Goal: Complete application form

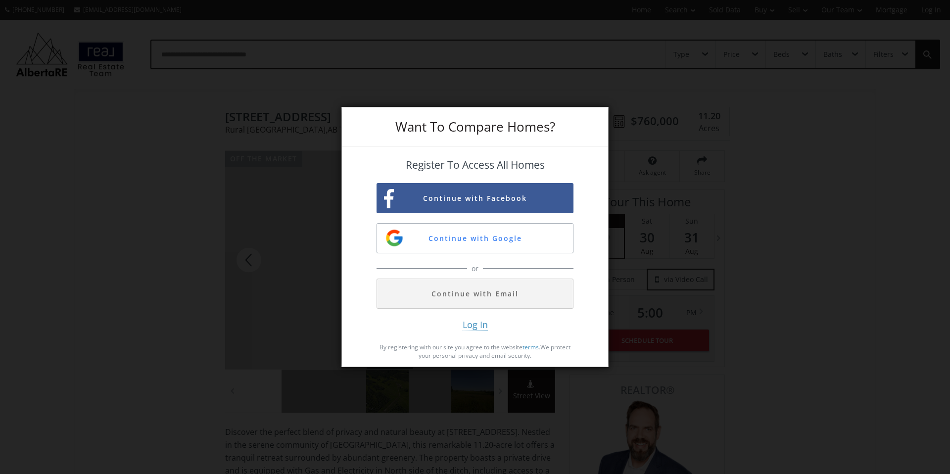
click at [263, 216] on div "Want To Compare Homes? Register To Access All Homes Continue with Facebook Cont…" at bounding box center [475, 237] width 950 height 474
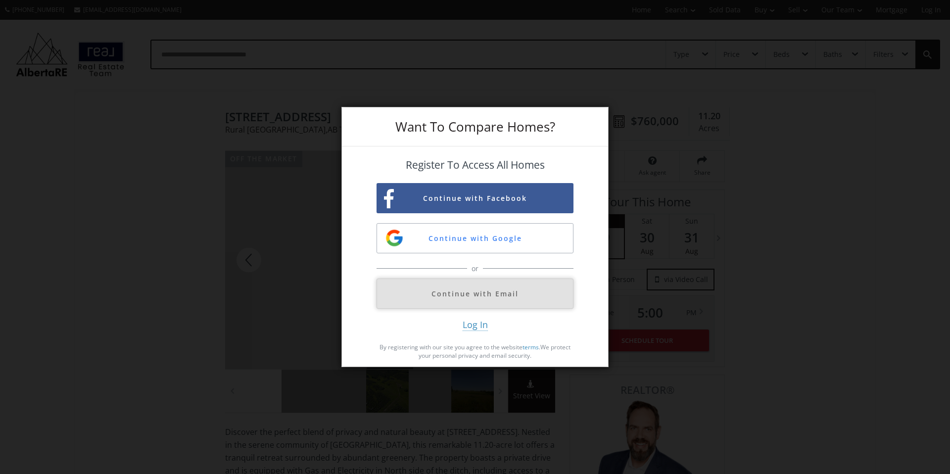
click at [491, 297] on button "Continue with Email" at bounding box center [475, 294] width 197 height 30
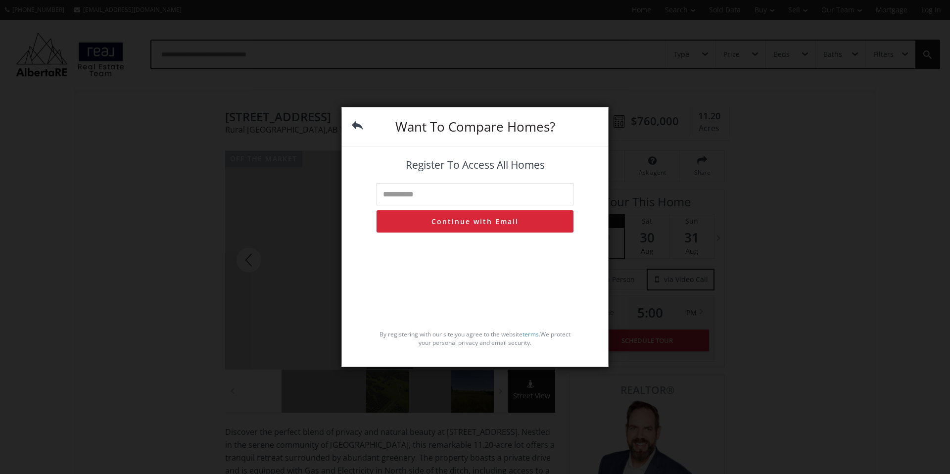
click at [512, 194] on input "text" at bounding box center [475, 194] width 197 height 22
type input "**********"
click at [495, 225] on button "Continue with Email" at bounding box center [475, 221] width 197 height 22
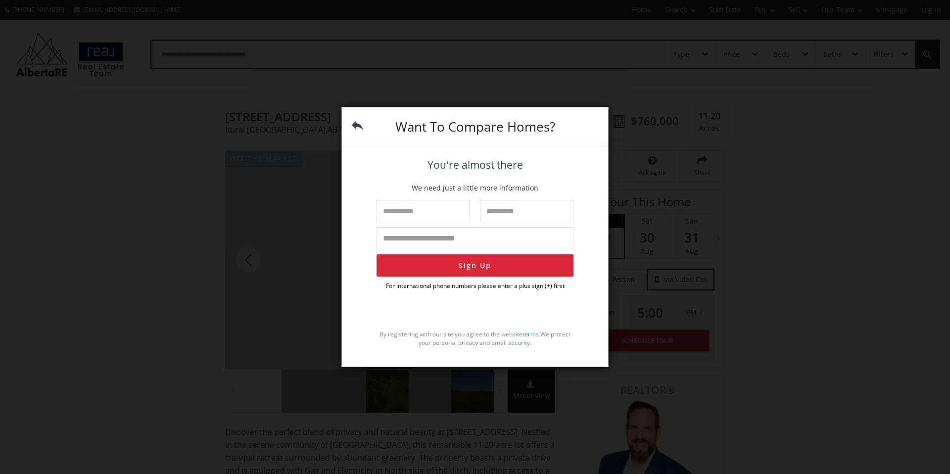
click at [418, 214] on input "text" at bounding box center [424, 211] width 94 height 22
type input "********"
type input "**********"
click at [494, 212] on input "text" at bounding box center [527, 211] width 94 height 22
type input "**********"
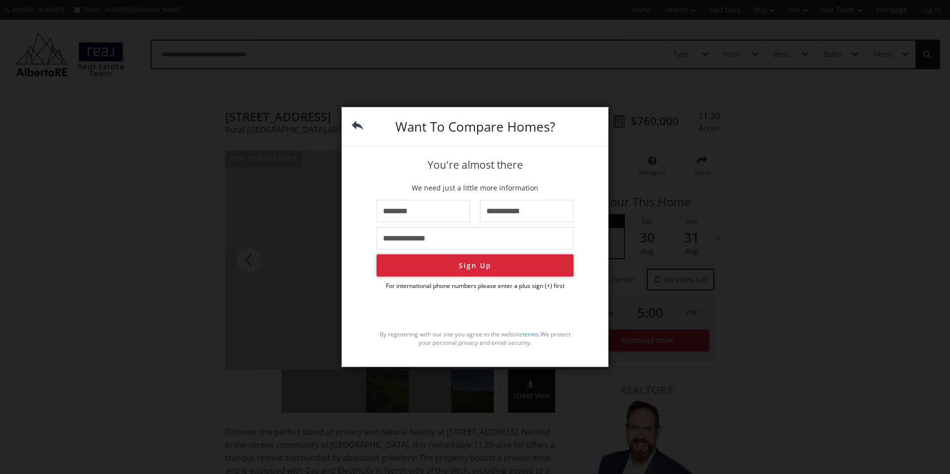
click at [510, 261] on button "Sign Up" at bounding box center [475, 265] width 197 height 22
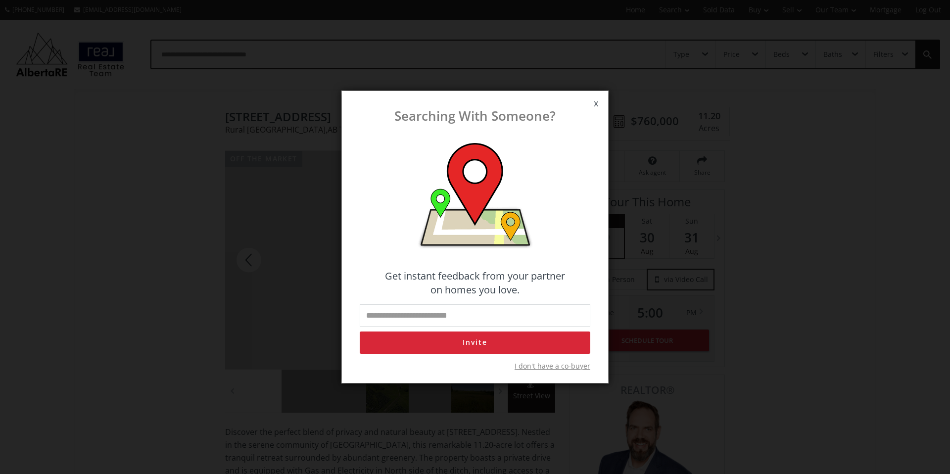
click at [594, 102] on span "x" at bounding box center [596, 104] width 24 height 28
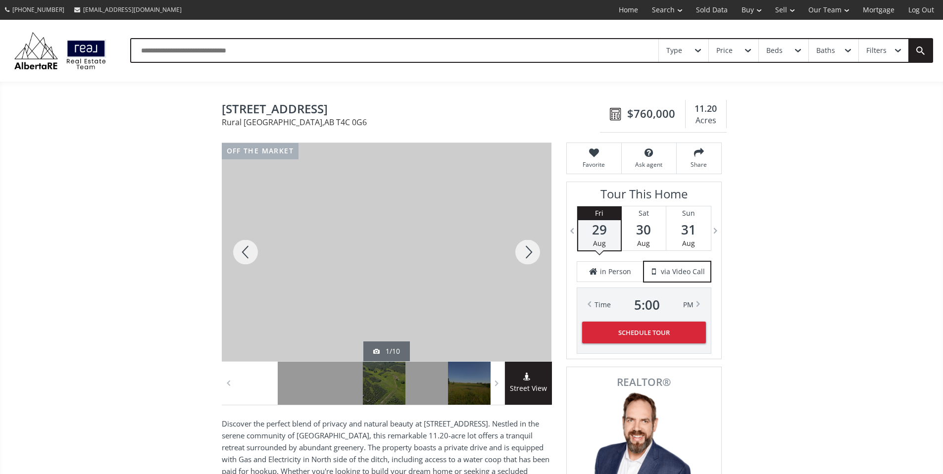
click at [534, 264] on div at bounding box center [528, 252] width 48 height 218
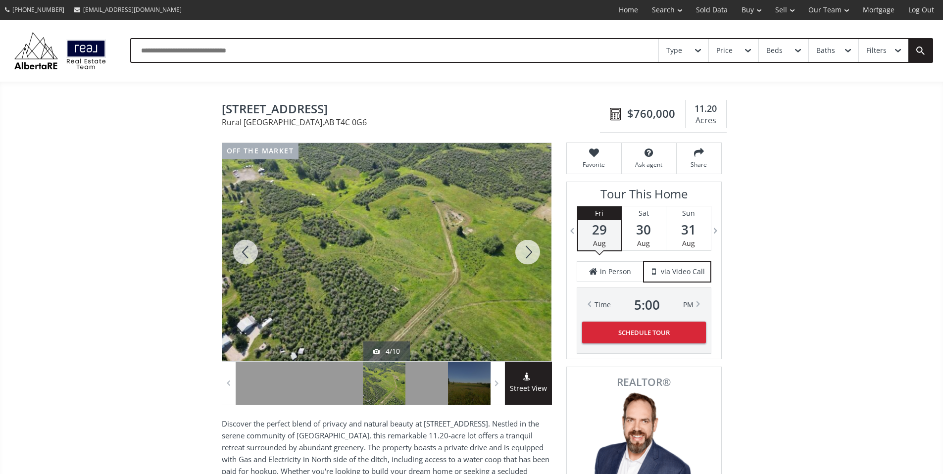
click at [534, 264] on div at bounding box center [528, 252] width 48 height 218
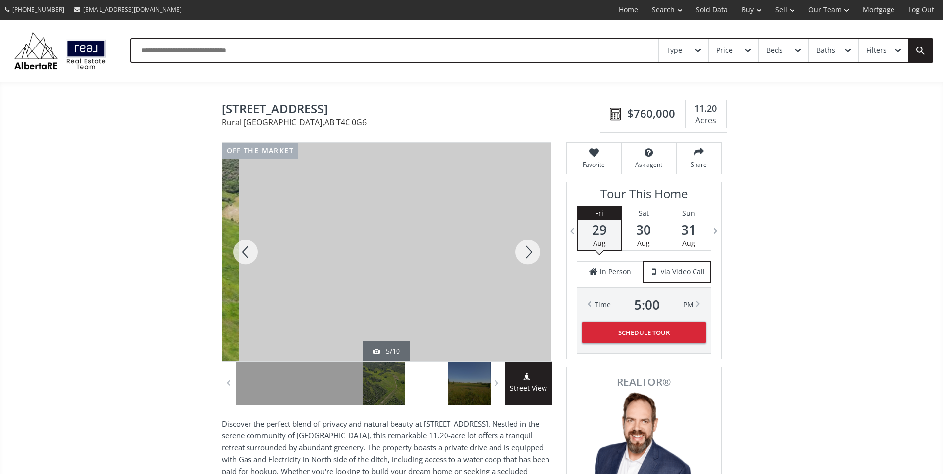
drag, startPoint x: 350, startPoint y: 278, endPoint x: 366, endPoint y: 265, distance: 20.0
click at [366, 265] on div at bounding box center [404, 252] width 330 height 218
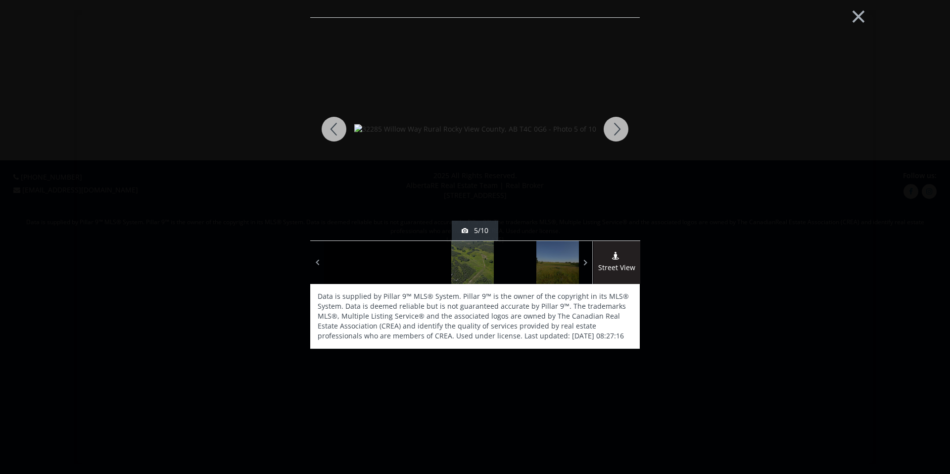
click at [621, 132] on div at bounding box center [616, 129] width 48 height 223
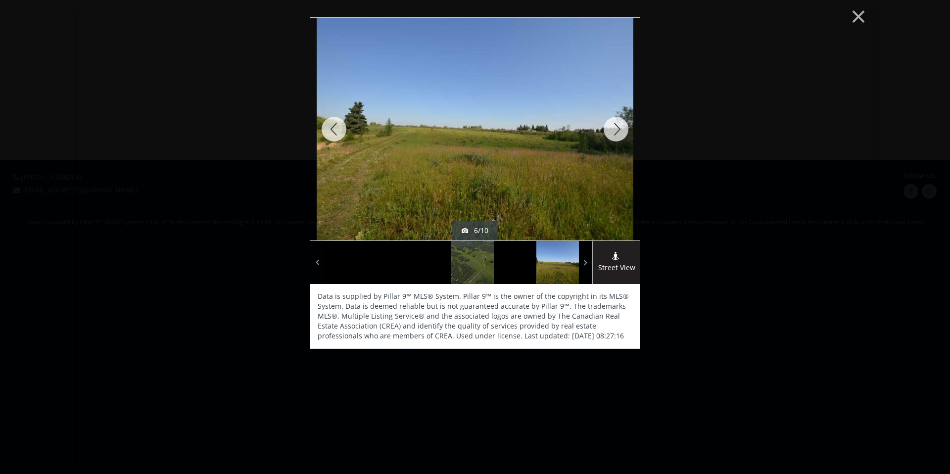
click at [621, 132] on div at bounding box center [616, 129] width 48 height 223
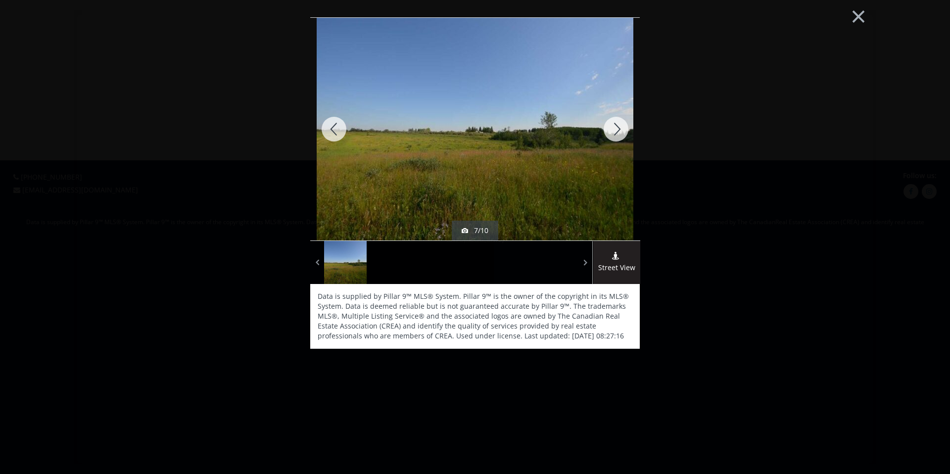
click at [621, 132] on div at bounding box center [616, 129] width 48 height 223
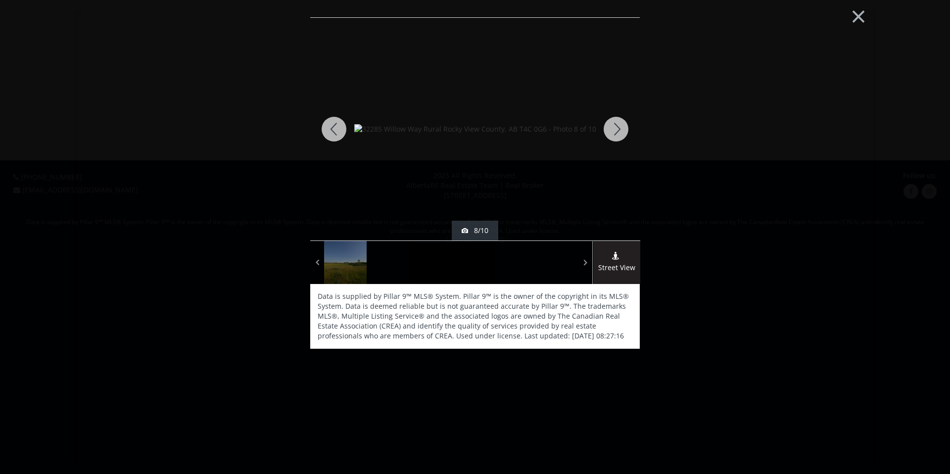
click at [621, 132] on div at bounding box center [616, 129] width 48 height 223
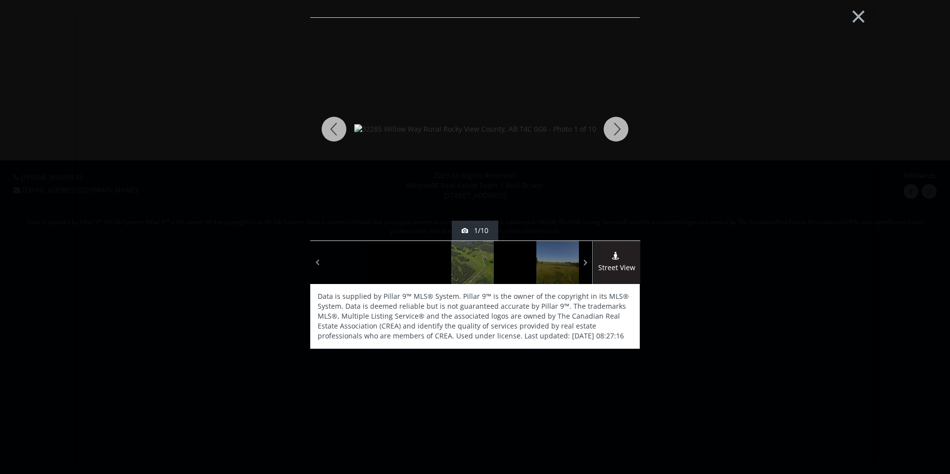
click at [621, 132] on div at bounding box center [616, 129] width 48 height 223
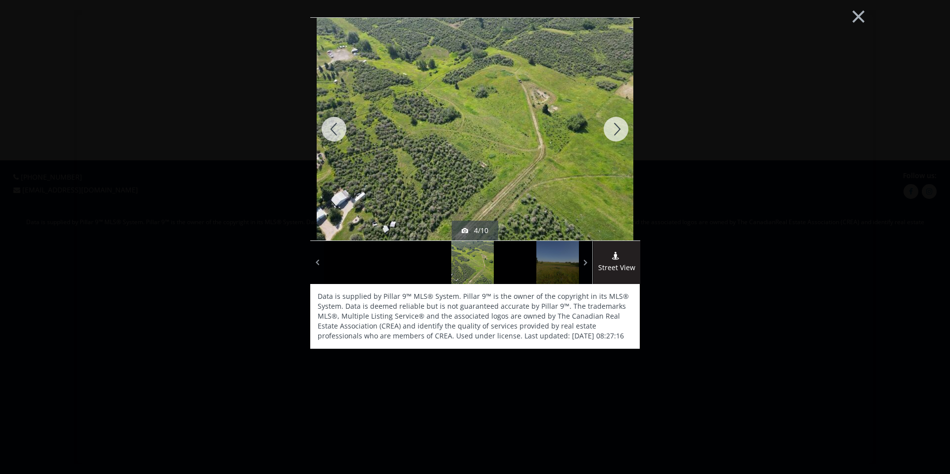
click at [621, 132] on div at bounding box center [616, 129] width 48 height 223
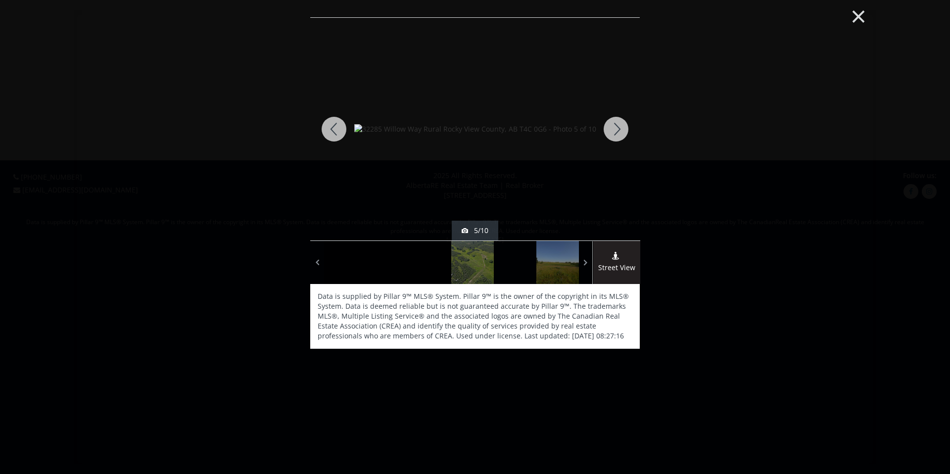
click at [852, 22] on button "×" at bounding box center [858, 15] width 54 height 41
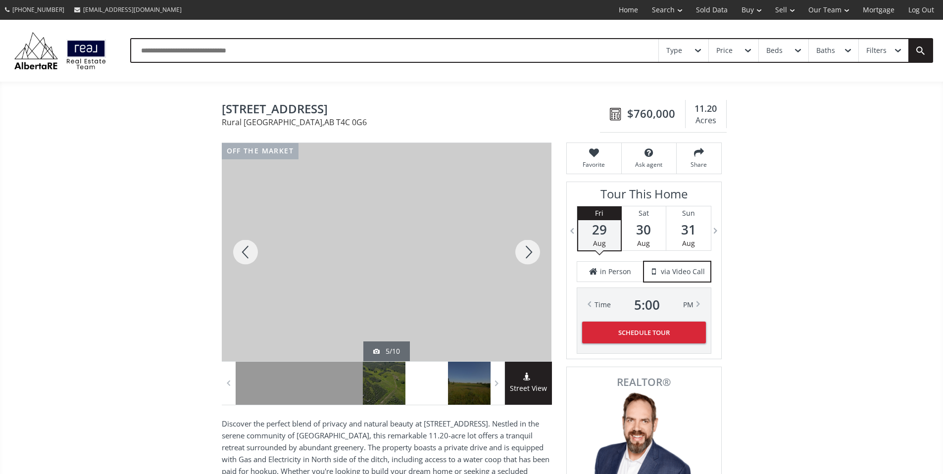
click at [291, 118] on span "[STREET_ADDRESS]" at bounding box center [414, 109] width 384 height 15
copy span "[STREET_ADDRESS]"
click at [224, 126] on span "Rural [GEOGRAPHIC_DATA] , AB T4C 0G6" at bounding box center [414, 122] width 384 height 8
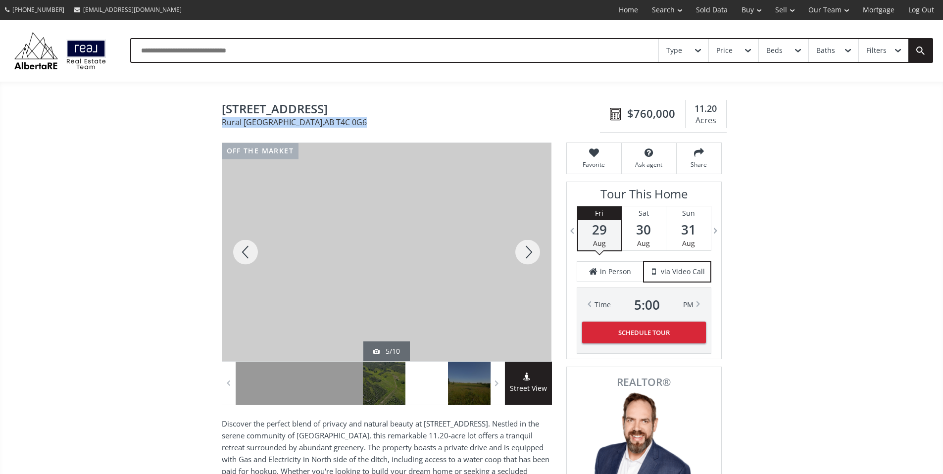
drag, startPoint x: 224, startPoint y: 131, endPoint x: 353, endPoint y: 132, distance: 129.2
click at [353, 126] on span "Rural [GEOGRAPHIC_DATA] , AB T4C 0G6" at bounding box center [414, 122] width 384 height 8
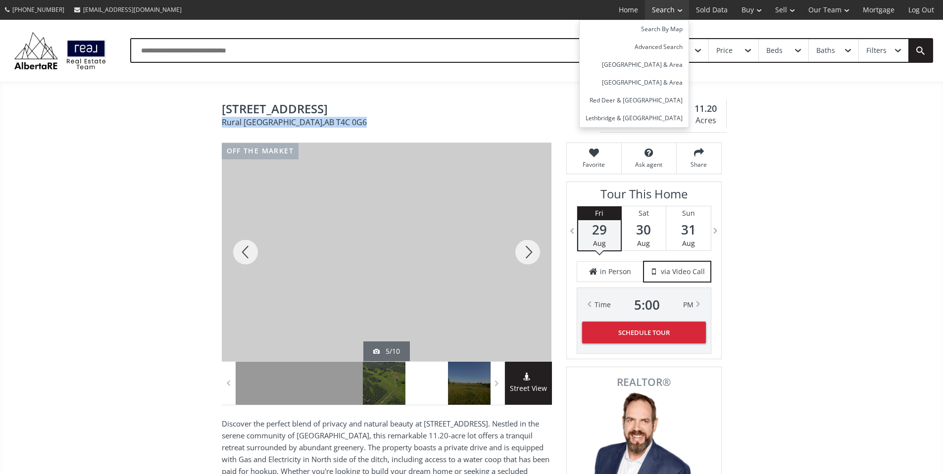
copy span "Rural [GEOGRAPHIC_DATA] , AB T4C 0G6"
